Goal: Task Accomplishment & Management: Manage account settings

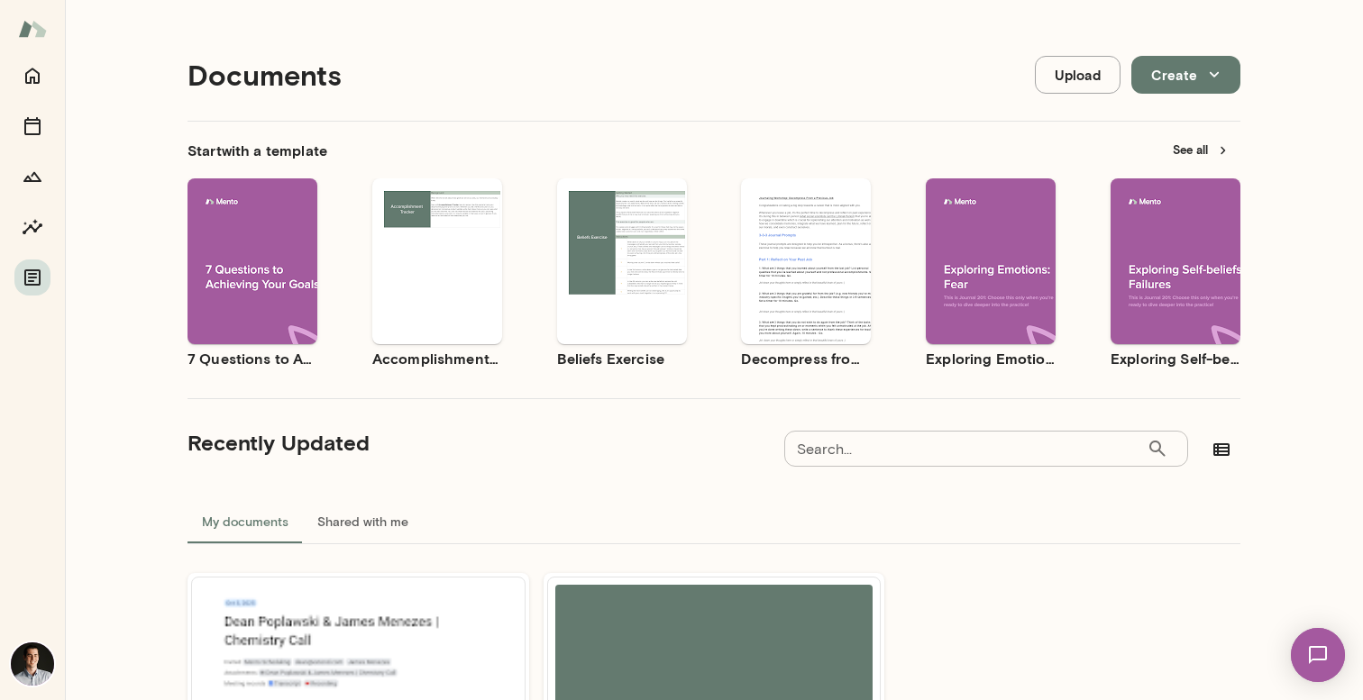
scroll to position [250, 0]
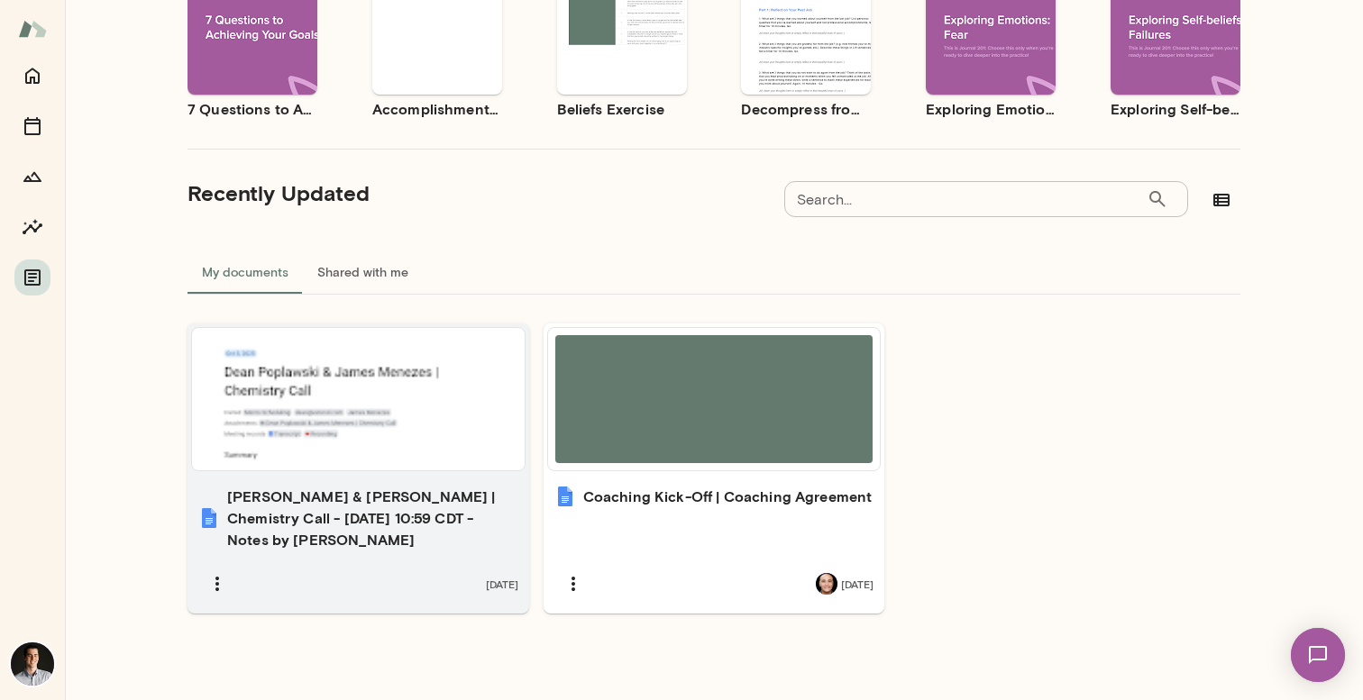
click at [386, 430] on div at bounding box center [358, 399] width 318 height 128
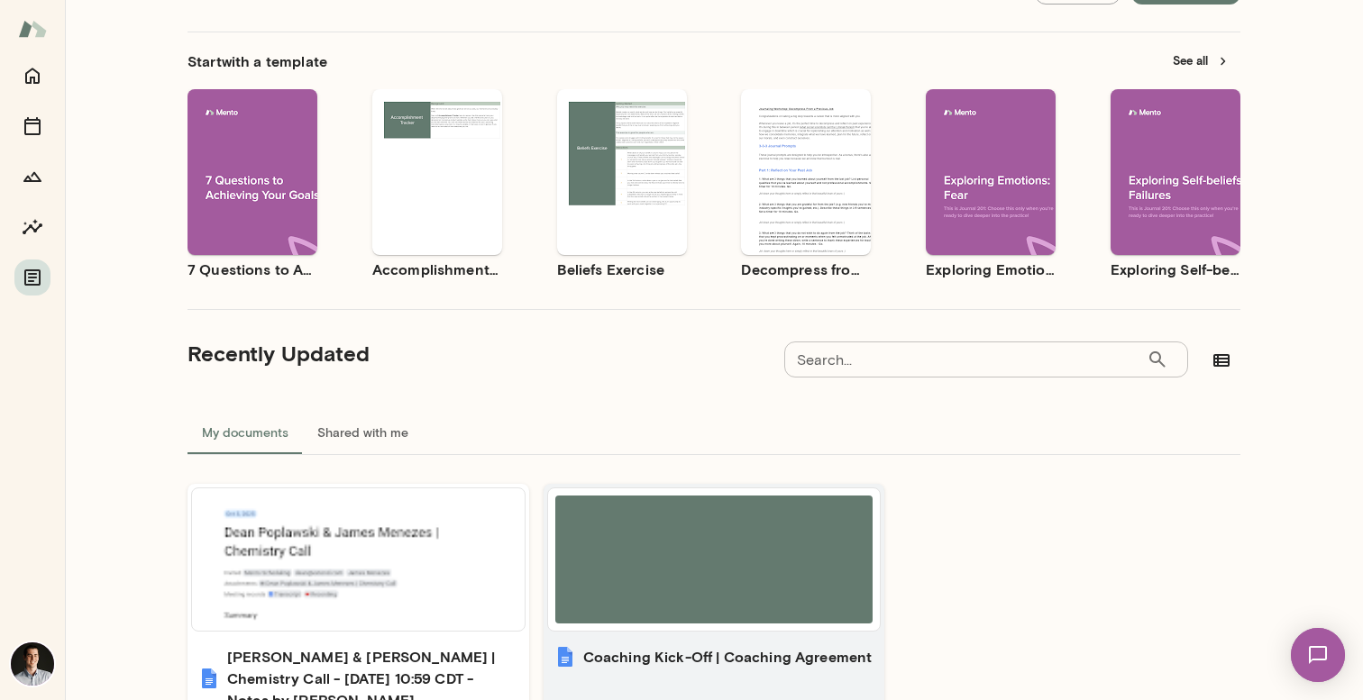
scroll to position [0, 0]
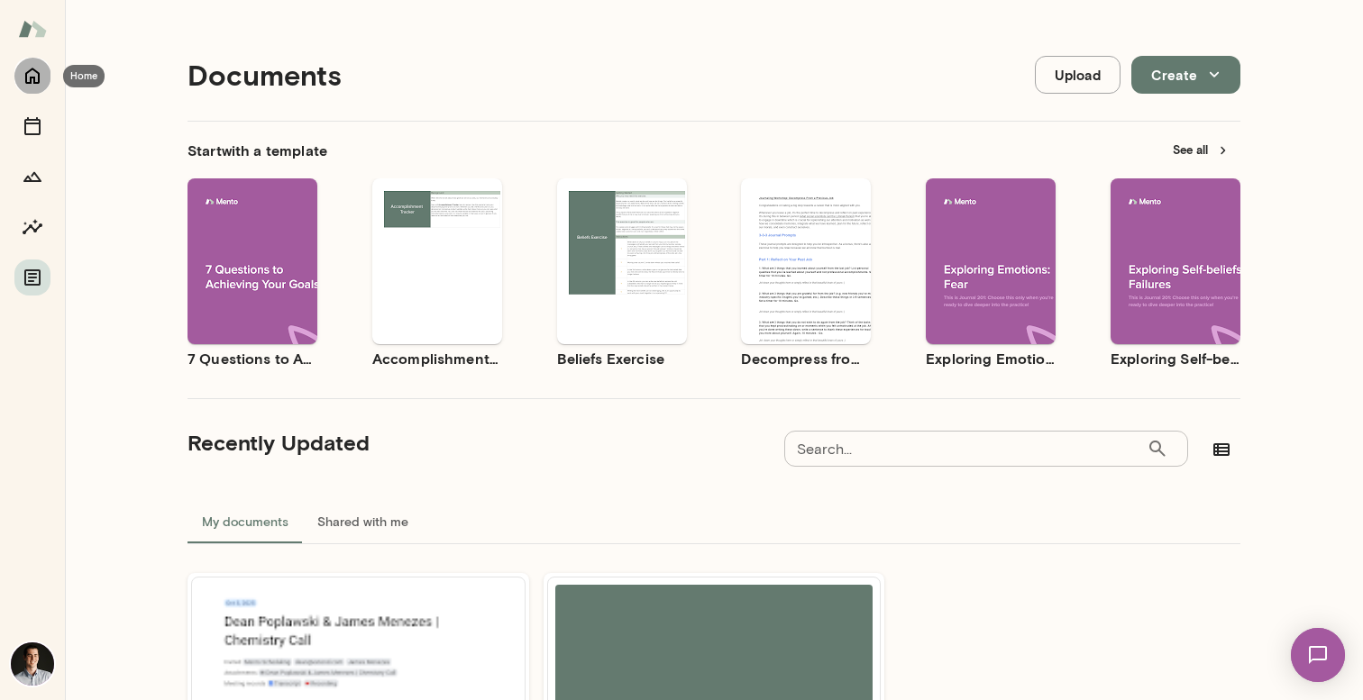
click at [32, 69] on icon "Home" at bounding box center [33, 76] width 22 height 22
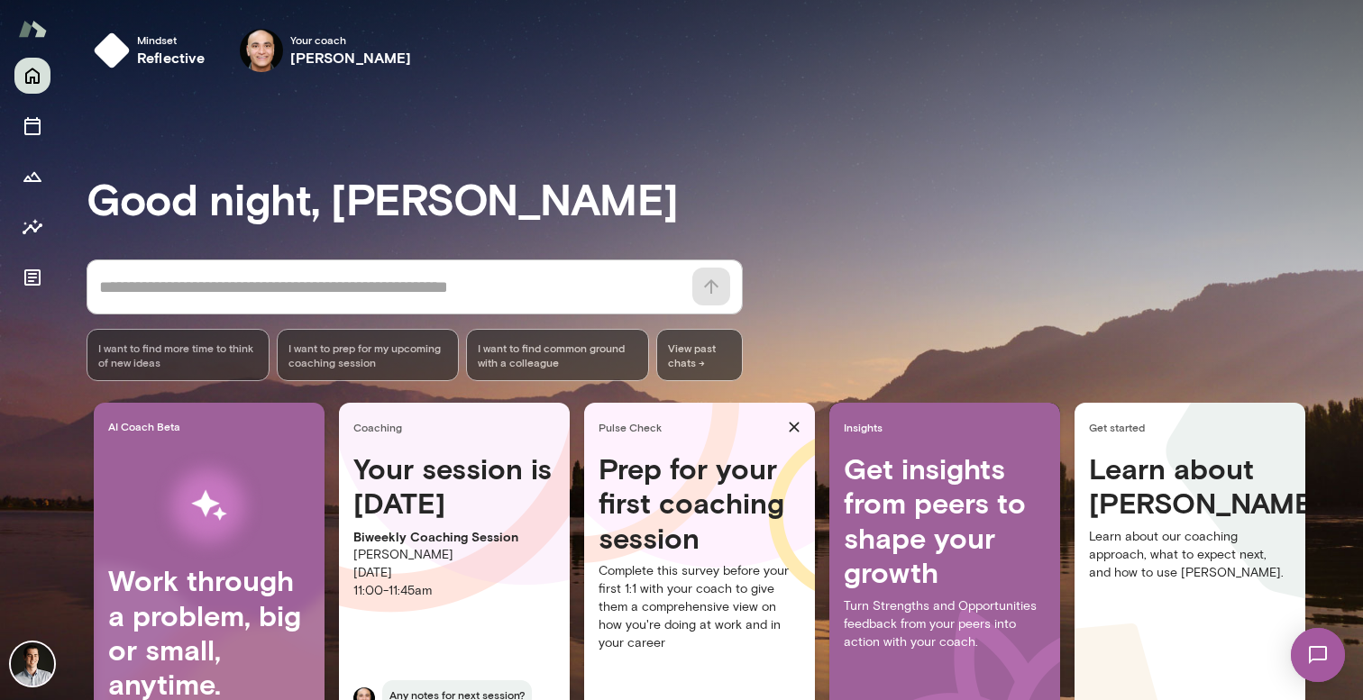
click at [220, 293] on textarea at bounding box center [390, 287] width 582 height 25
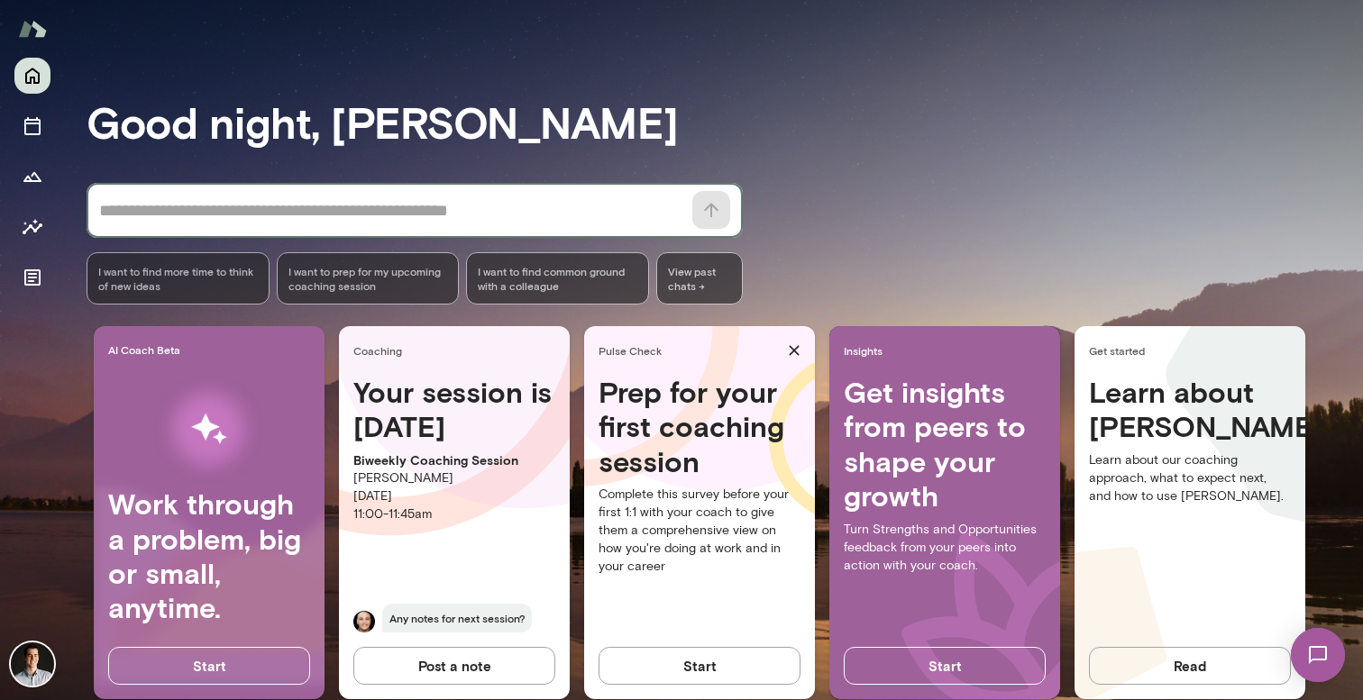
scroll to position [112, 0]
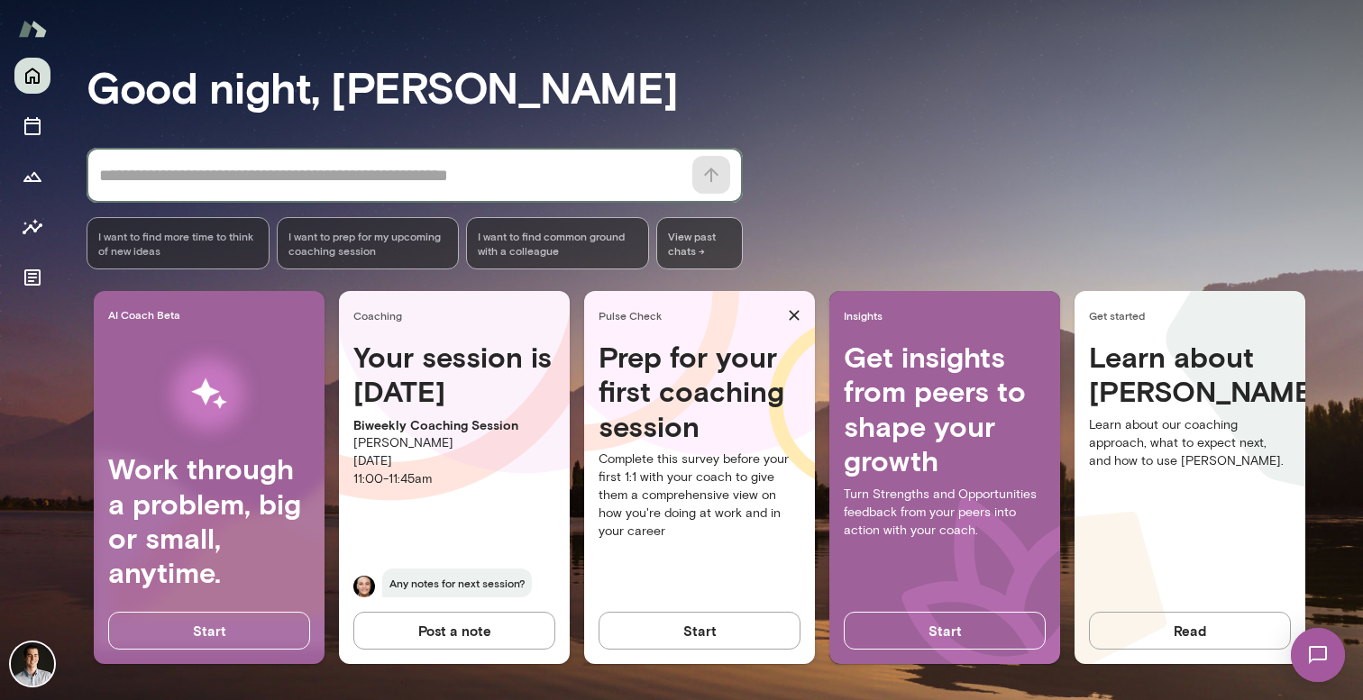
click at [691, 636] on button "Start" at bounding box center [700, 631] width 202 height 38
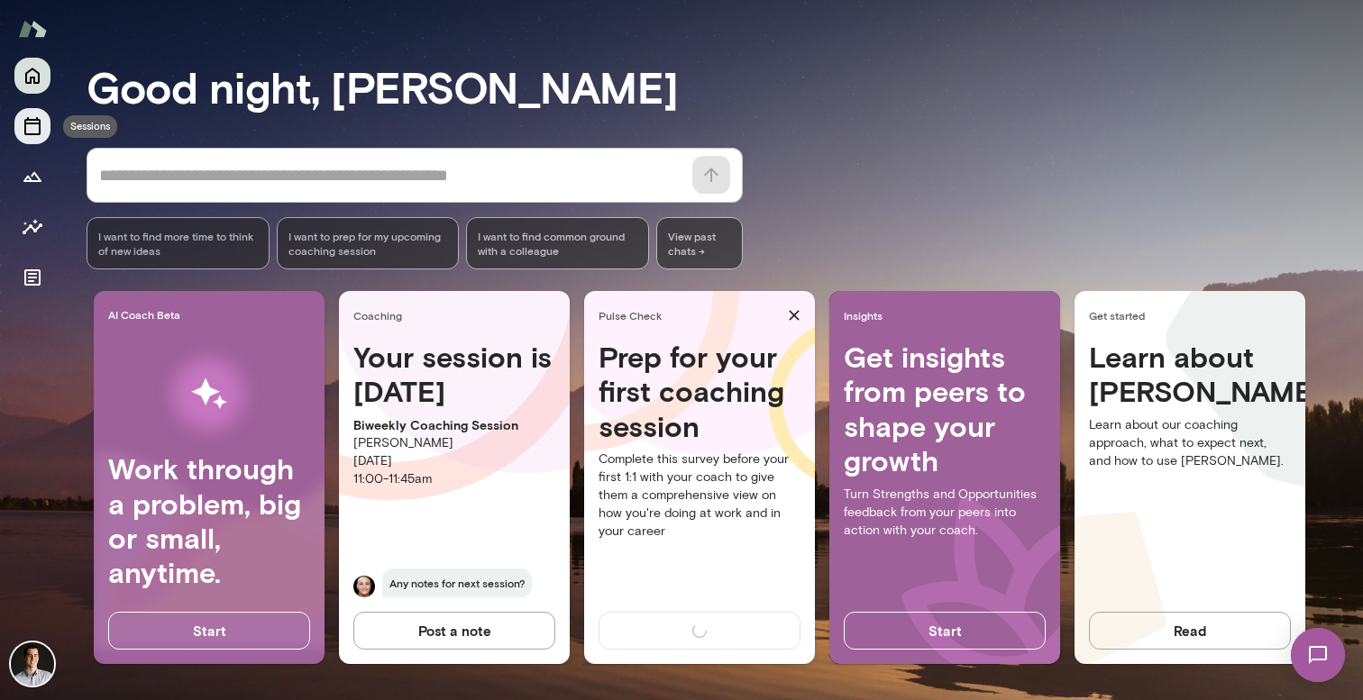
click at [30, 133] on icon "Sessions" at bounding box center [32, 126] width 16 height 18
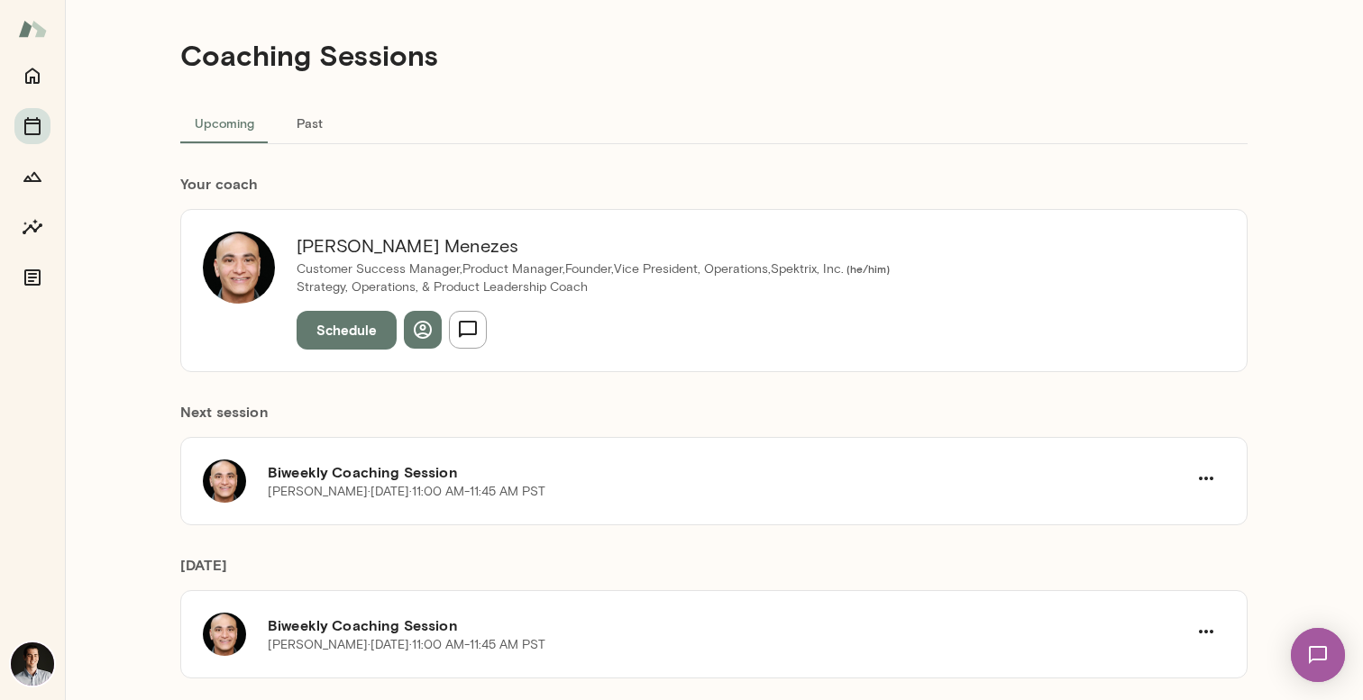
scroll to position [42, 0]
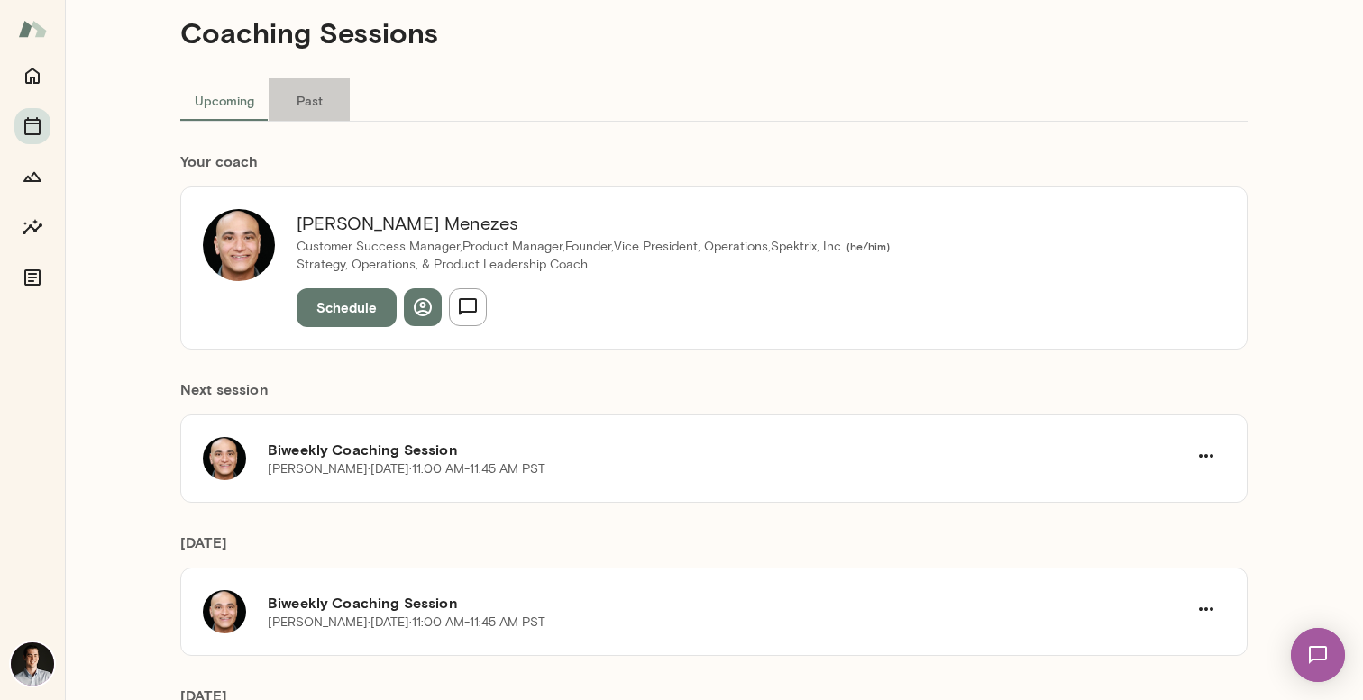
click at [293, 97] on button "Past" at bounding box center [309, 99] width 81 height 43
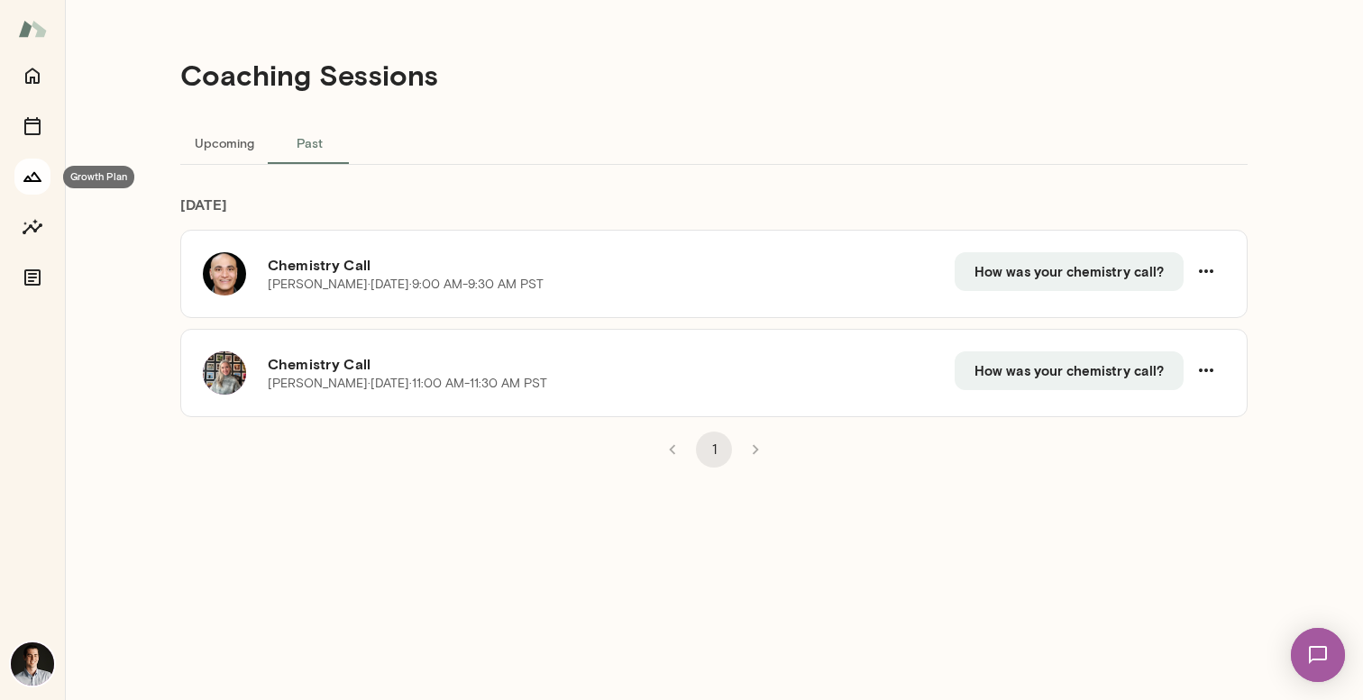
click at [34, 175] on icon "Growth Plan" at bounding box center [33, 177] width 22 height 22
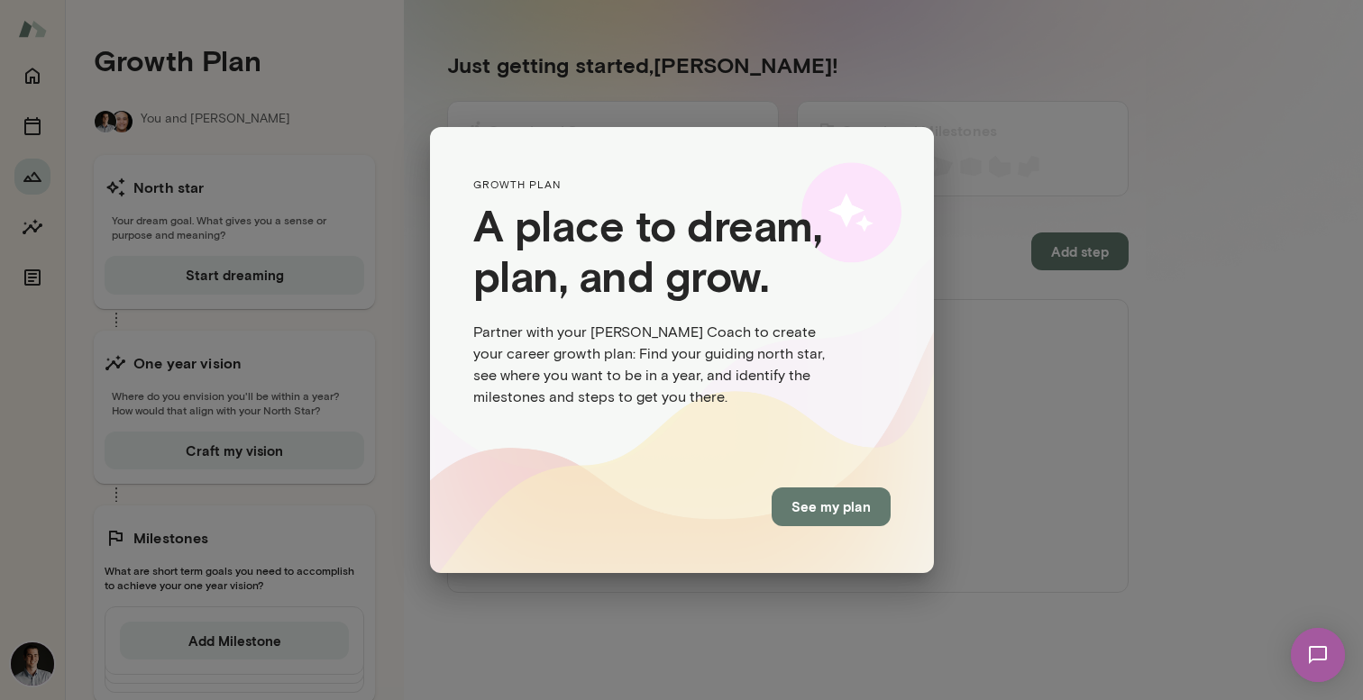
click at [845, 511] on button "See my plan" at bounding box center [831, 507] width 119 height 38
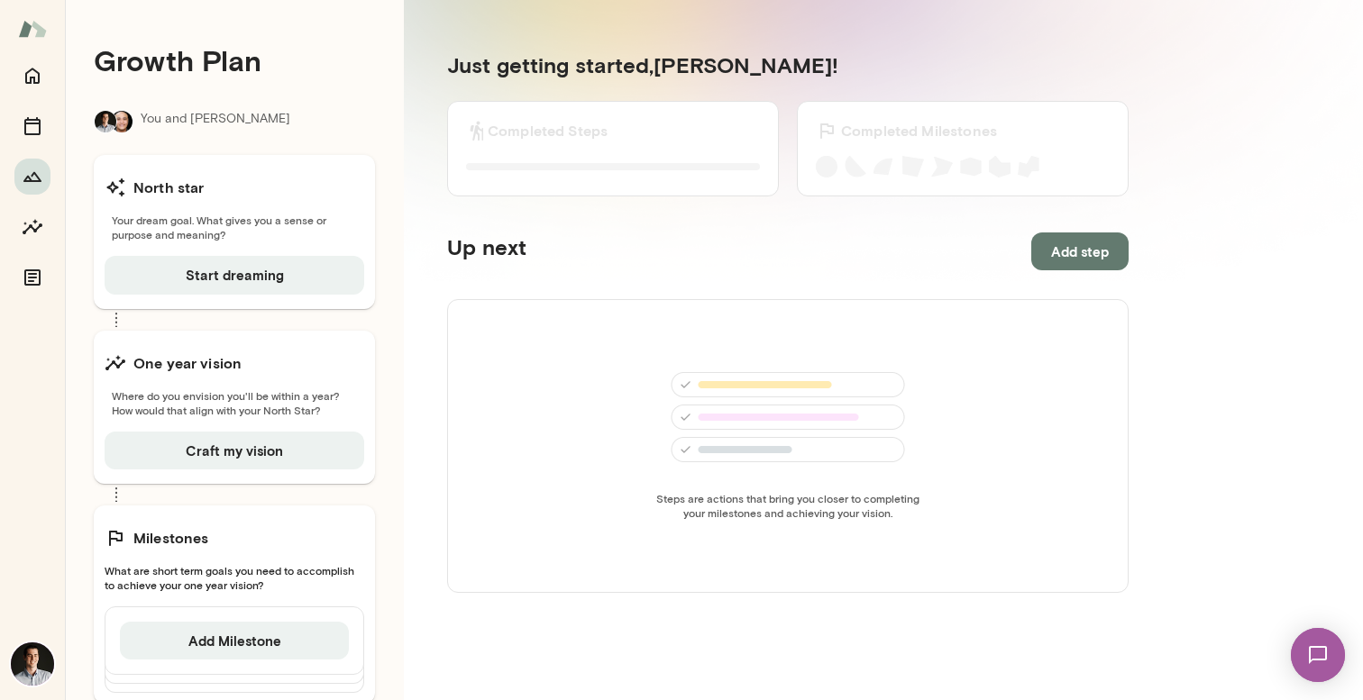
scroll to position [47, 0]
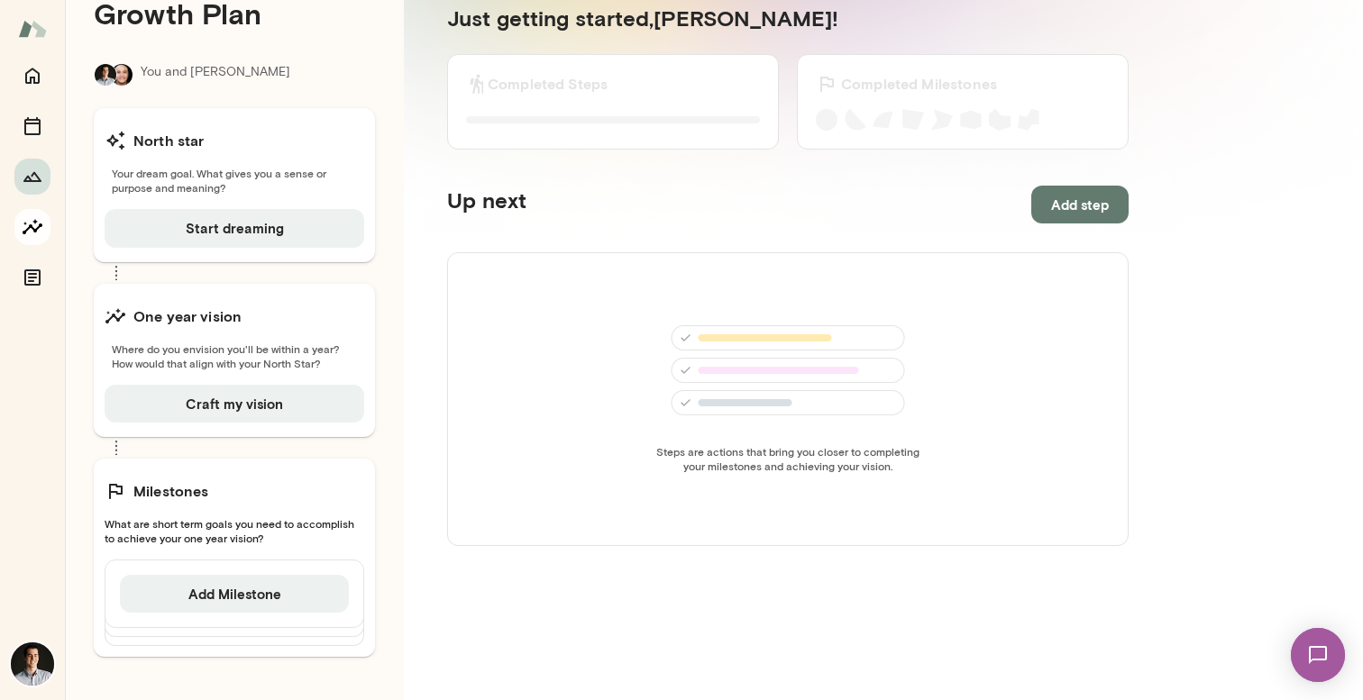
click at [26, 228] on icon "Insights" at bounding box center [33, 227] width 22 height 22
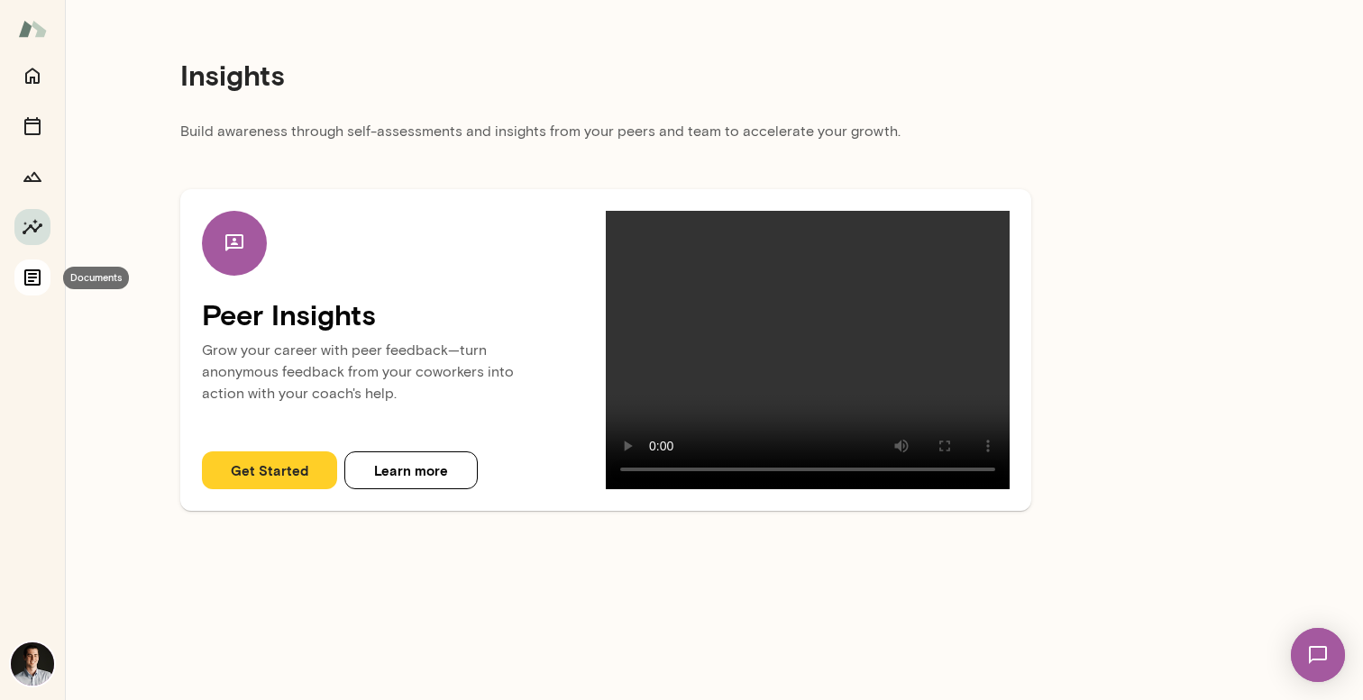
click at [32, 279] on icon "Documents" at bounding box center [33, 278] width 22 height 22
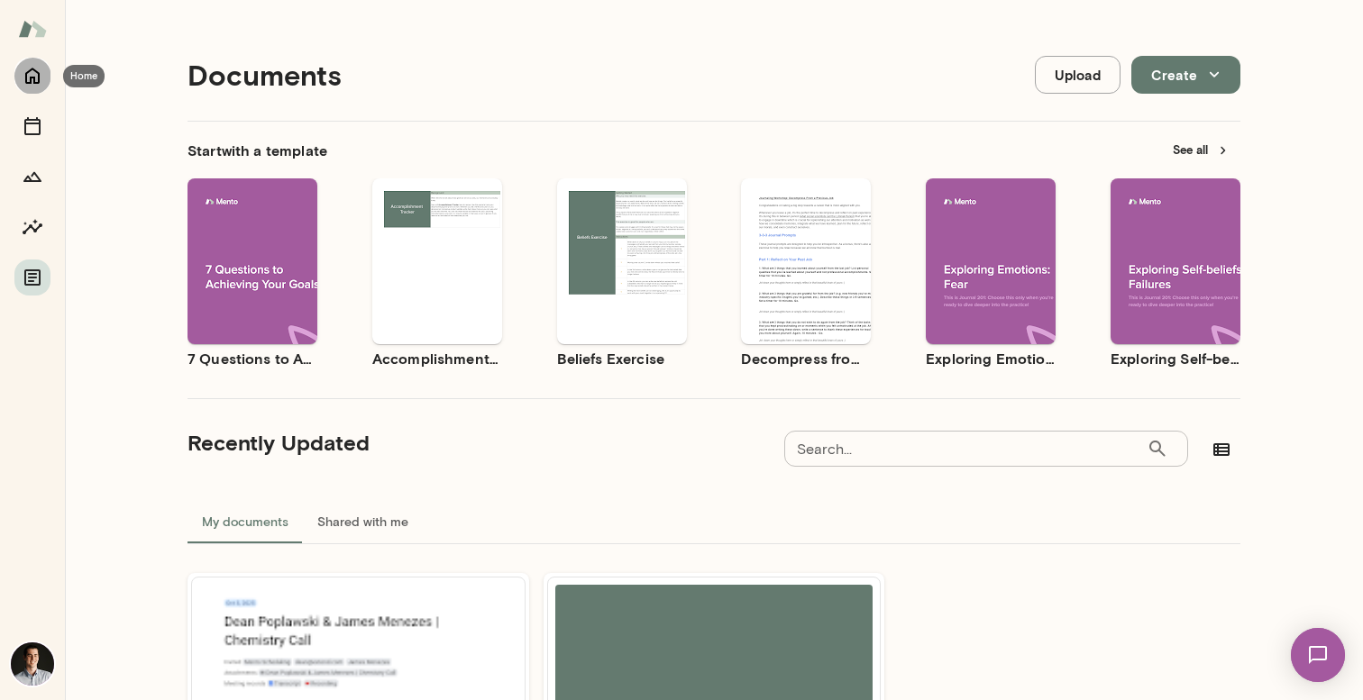
click at [22, 82] on icon "Home" at bounding box center [33, 76] width 22 height 22
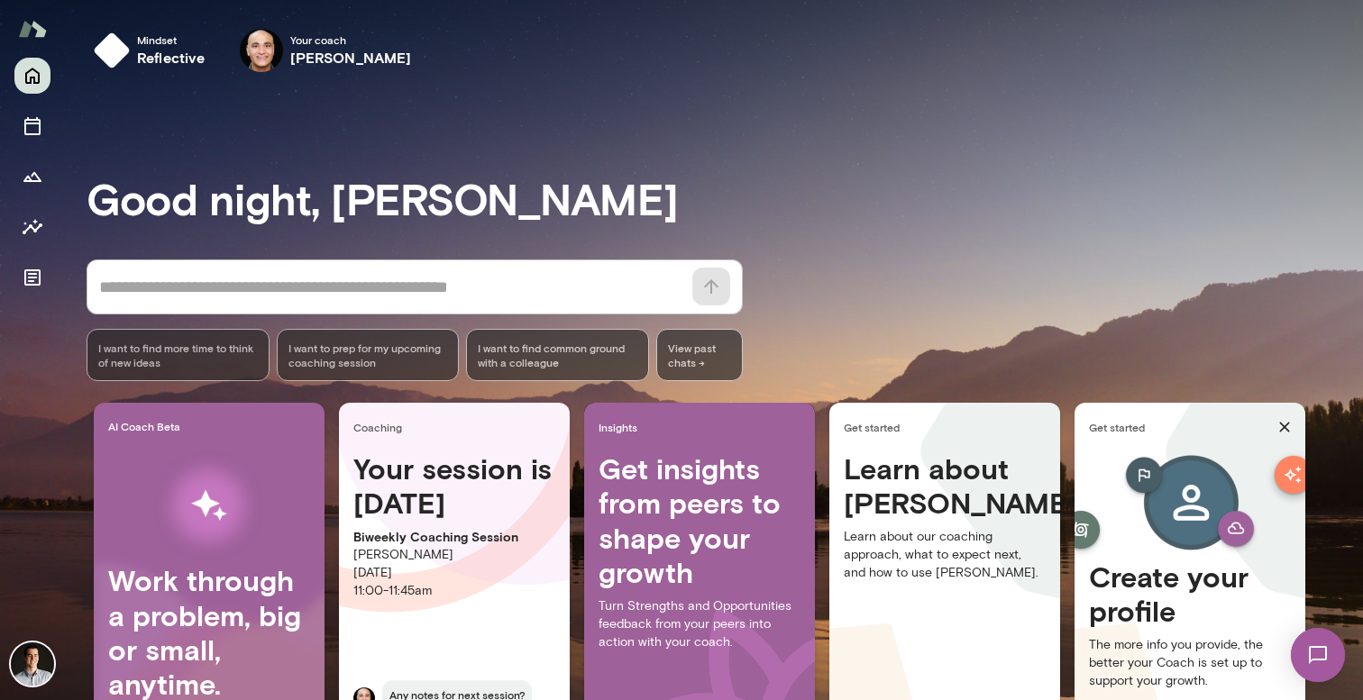
scroll to position [112, 0]
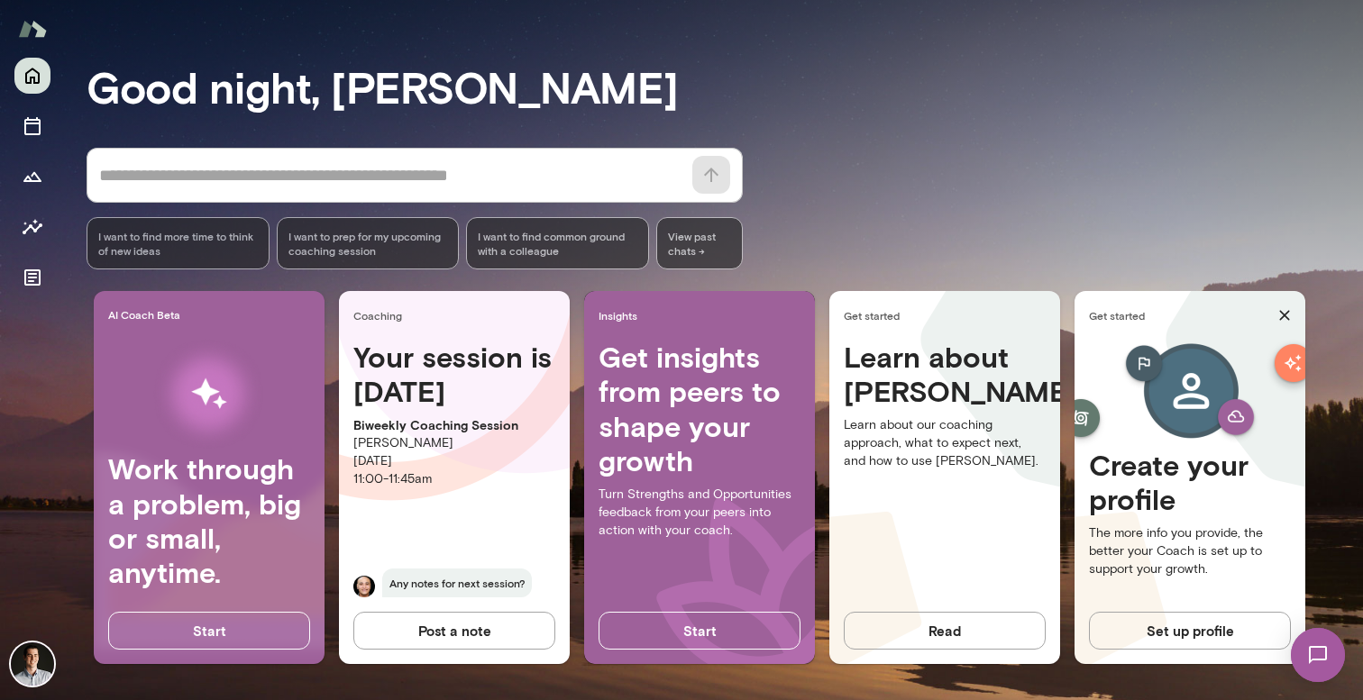
click at [413, 366] on h4 "Your session is [DATE]" at bounding box center [454, 374] width 202 height 69
click at [32, 174] on icon "Growth Plan" at bounding box center [32, 177] width 18 height 10
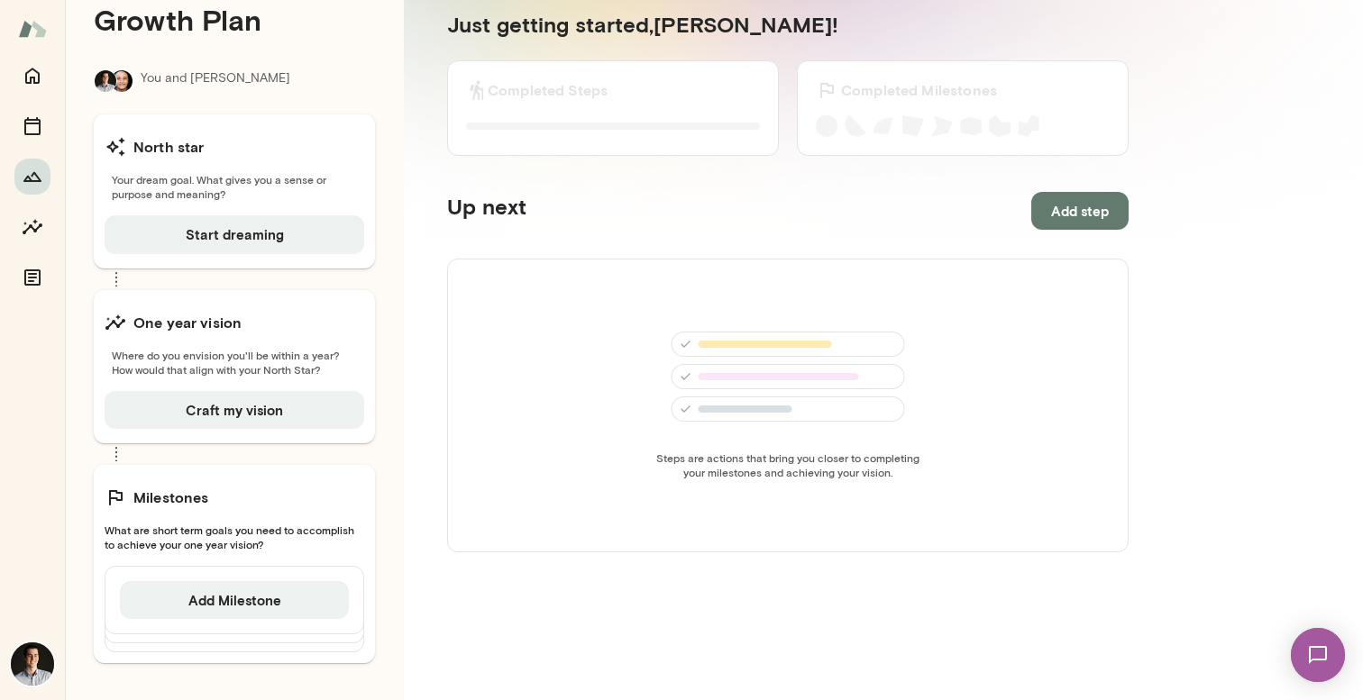
scroll to position [47, 0]
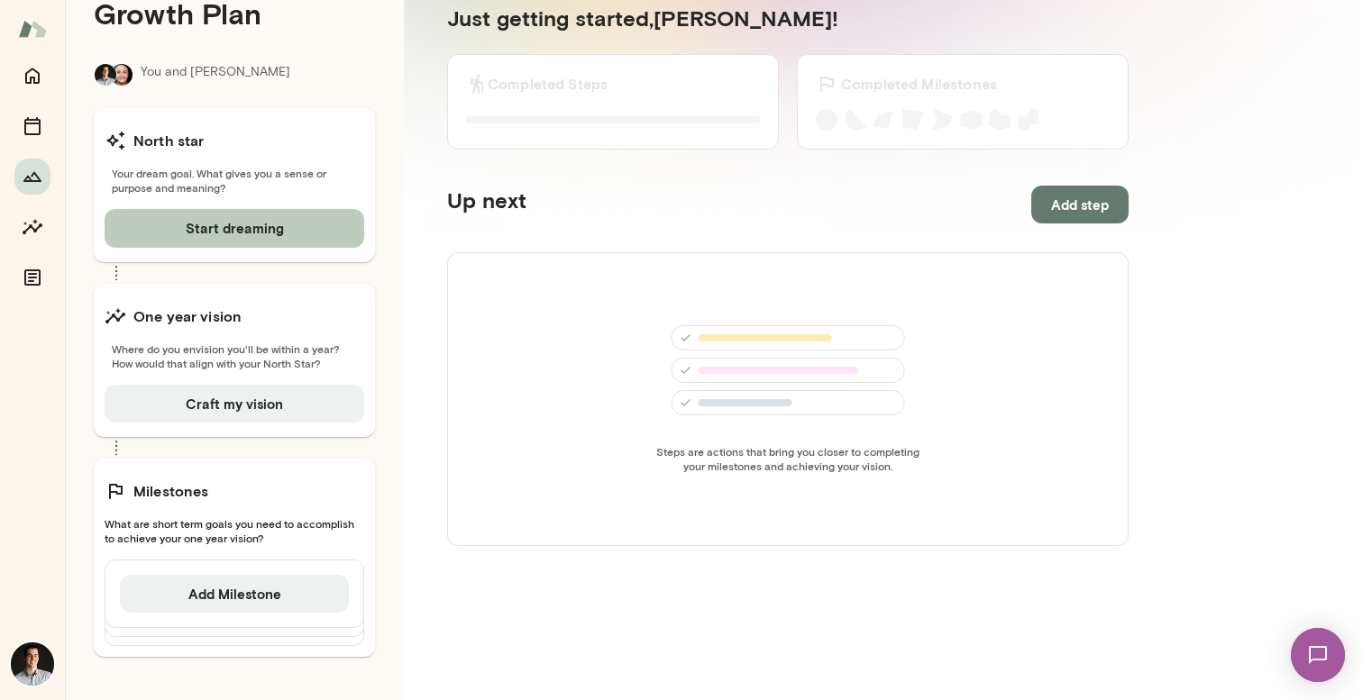
click at [252, 231] on button "Start dreaming" at bounding box center [235, 228] width 260 height 38
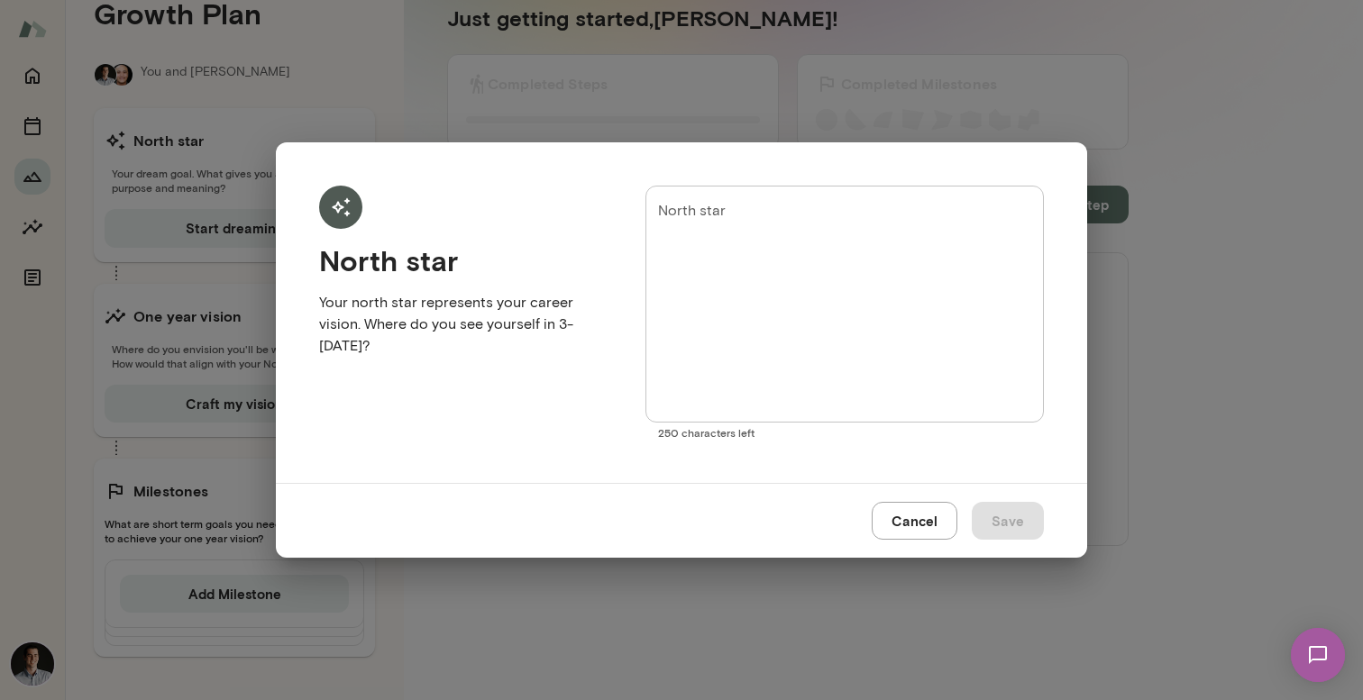
click at [331, 112] on div "North star Your north star represents your career vision. Where do you see your…" at bounding box center [681, 350] width 1363 height 700
click at [901, 522] on button "Cancel" at bounding box center [915, 521] width 86 height 38
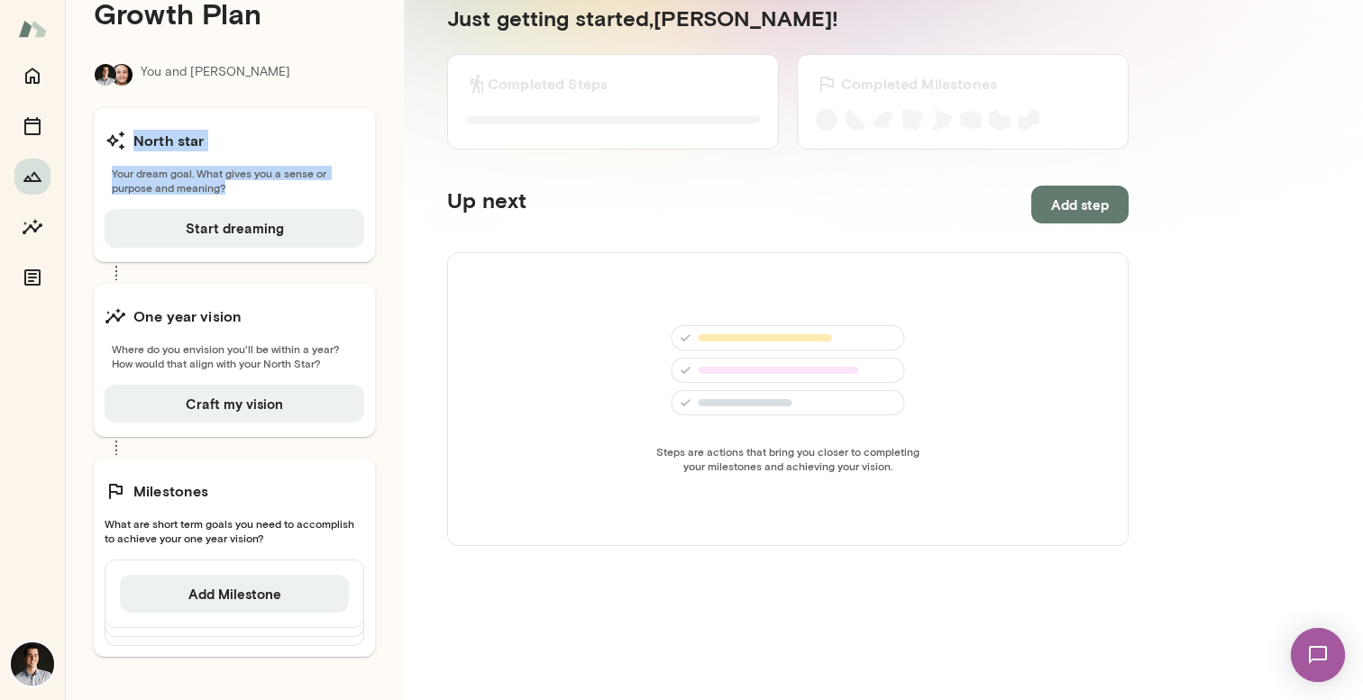
drag, startPoint x: 252, startPoint y: 191, endPoint x: 102, endPoint y: 142, distance: 158.5
click at [103, 141] on div "North star Your dream goal. What gives you a sense or purpose and meaning? Star…" at bounding box center [234, 184] width 281 height 153
copy div "North star Your dream goal. What gives you a sense or purpose and meaning?"
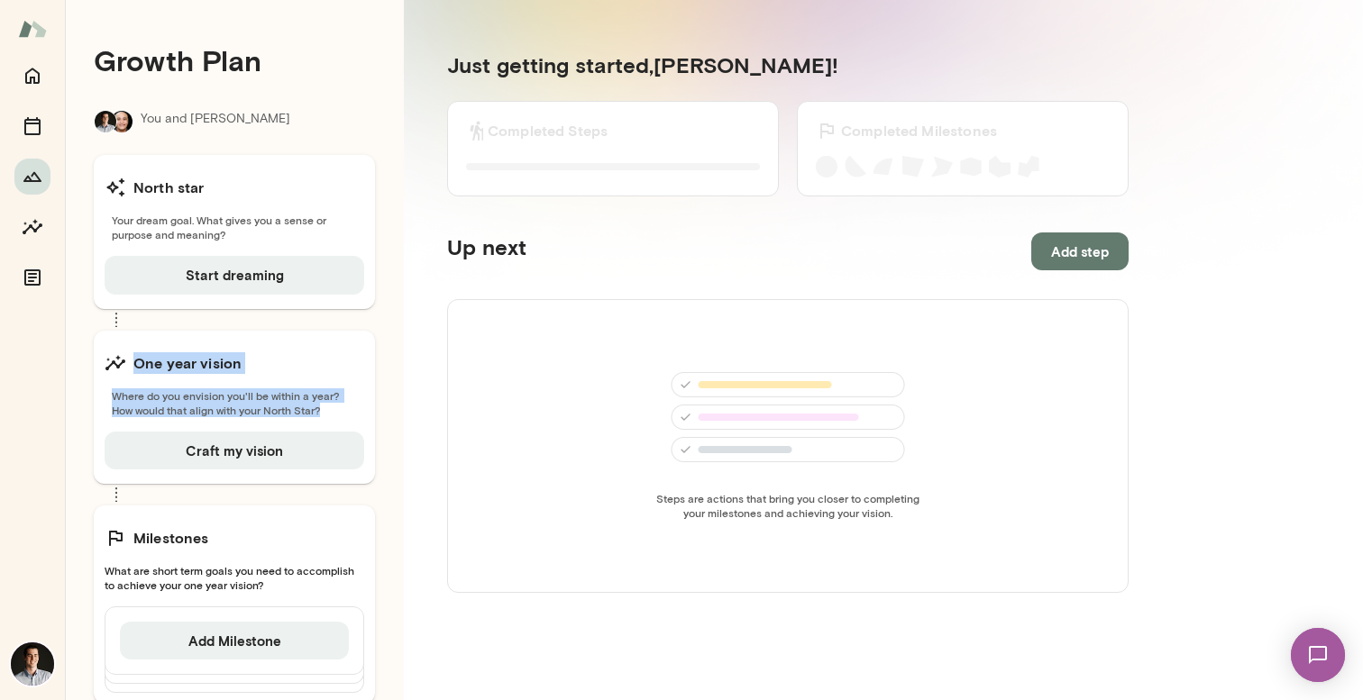
drag, startPoint x: 325, startPoint y: 416, endPoint x: 124, endPoint y: 371, distance: 206.0
click at [124, 371] on div "One year vision Where do you envision you'll be within a year? How would that a…" at bounding box center [234, 407] width 281 height 153
copy div "One year vision Where do you envision you'll be within a year? How would that a…"
click at [25, 270] on icon "Documents" at bounding box center [32, 278] width 16 height 16
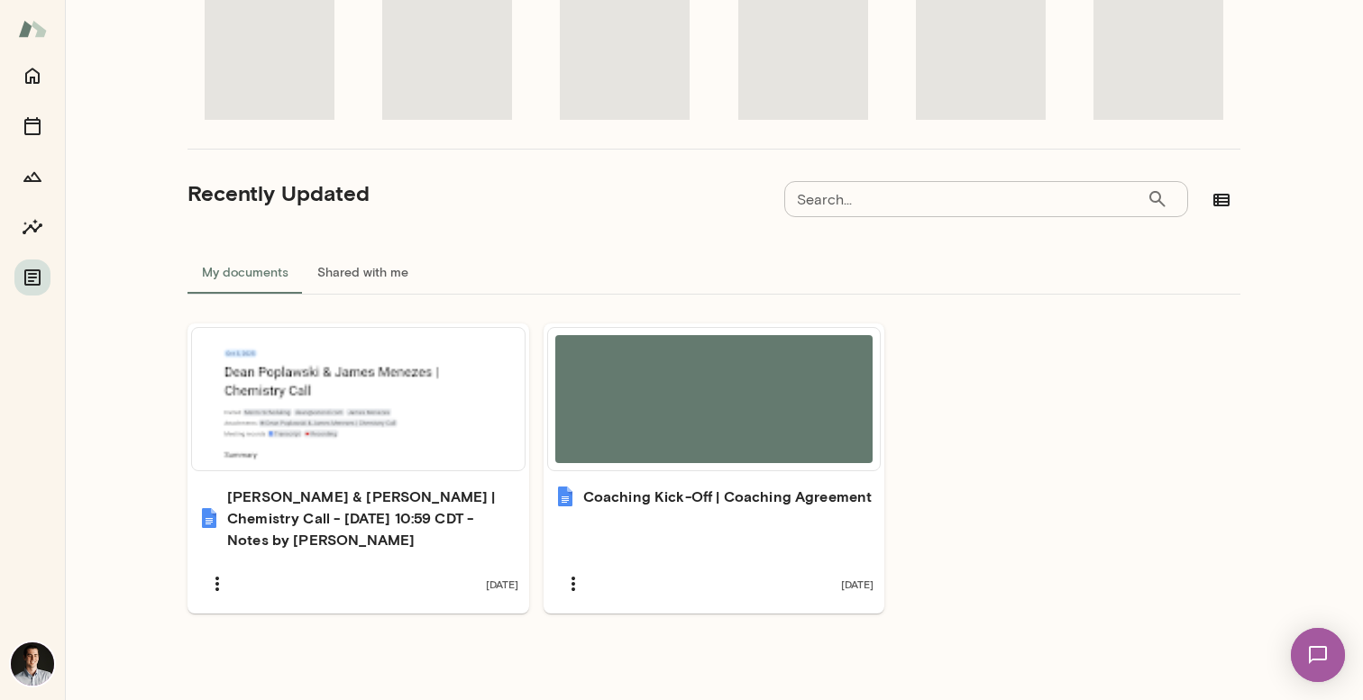
scroll to position [250, 0]
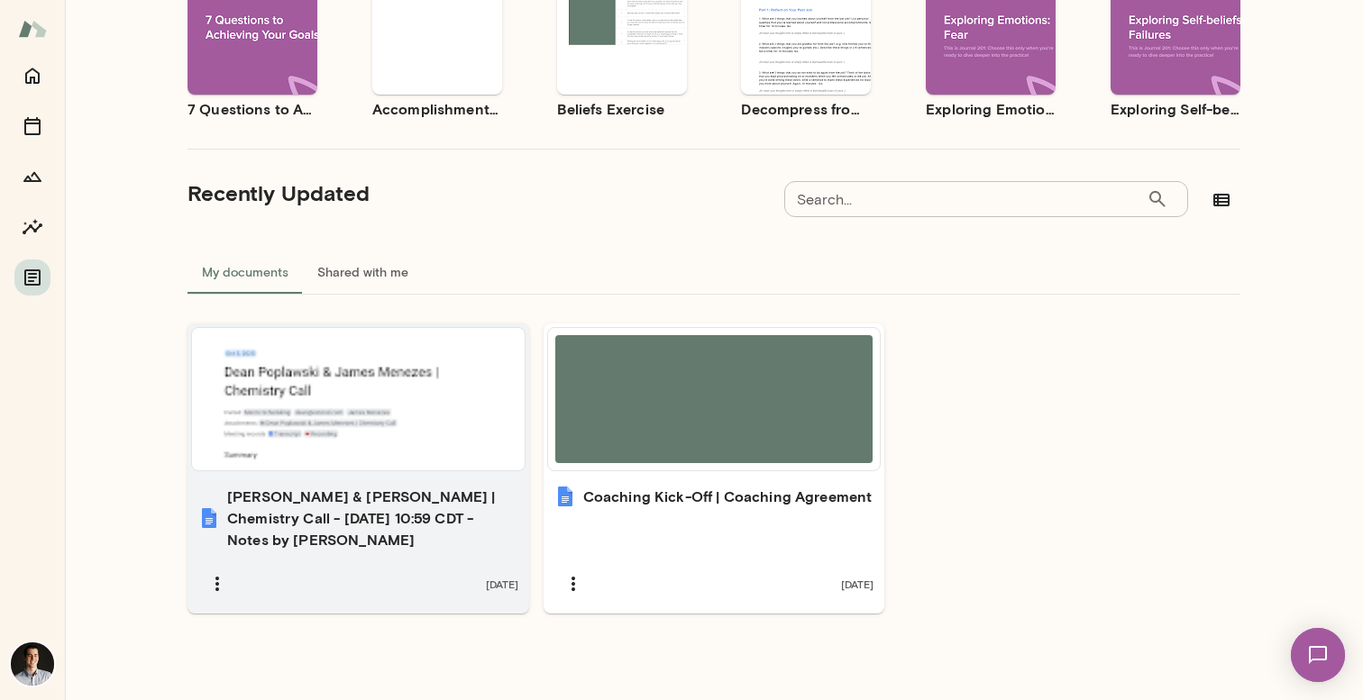
click at [343, 516] on h6 "[PERSON_NAME] & [PERSON_NAME] | Chemistry Call - [DATE] 10:59 CDT - Notes by [P…" at bounding box center [372, 518] width 291 height 65
